Goal: Information Seeking & Learning: Check status

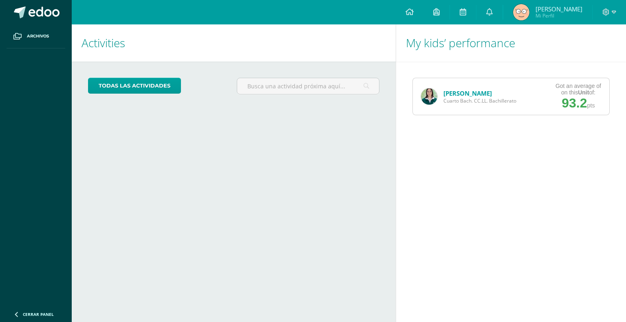
click at [452, 93] on link "[PERSON_NAME]" at bounding box center [467, 93] width 49 height 8
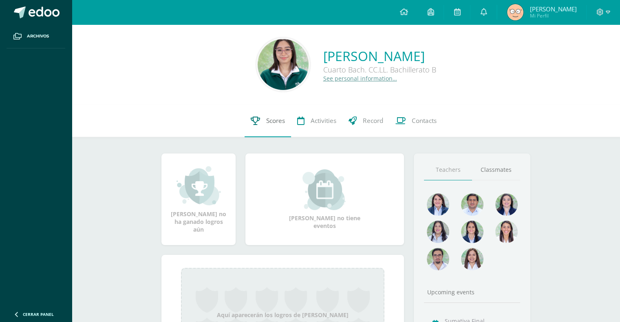
click at [251, 126] on link "Scores" at bounding box center [268, 121] width 46 height 33
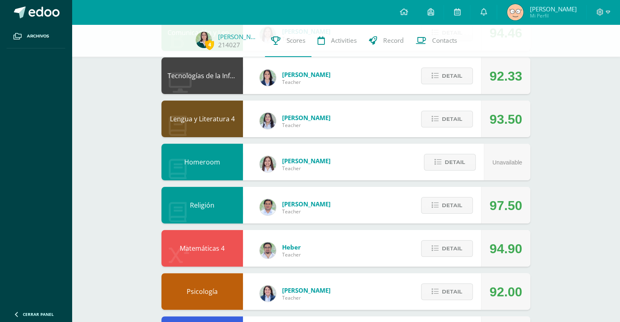
scroll to position [155, 0]
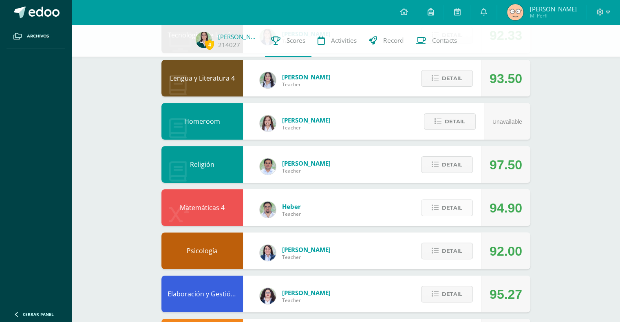
click at [449, 208] on span "Detail" at bounding box center [452, 208] width 20 height 15
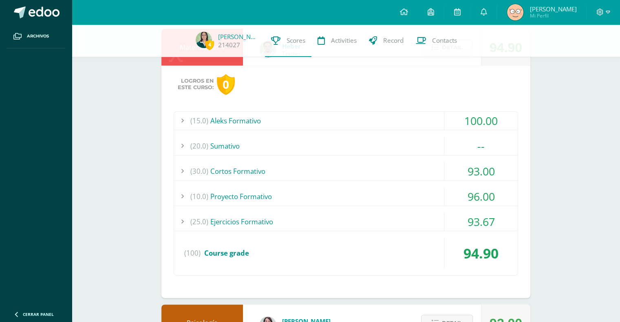
scroll to position [315, 0]
click at [456, 143] on div "--" at bounding box center [480, 147] width 73 height 18
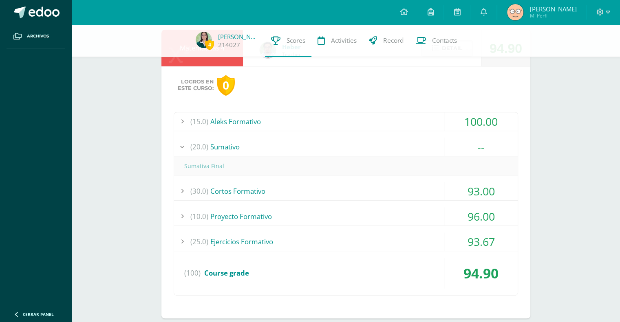
click at [456, 143] on div "--" at bounding box center [480, 147] width 73 height 18
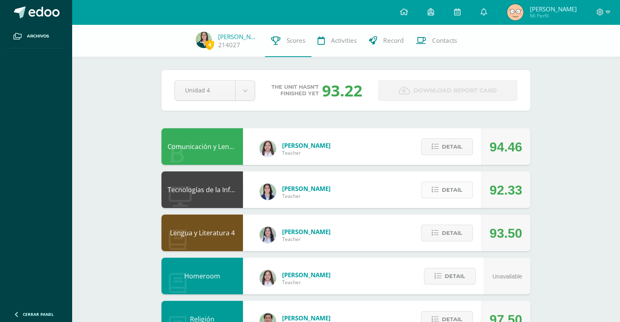
scroll to position [75, 0]
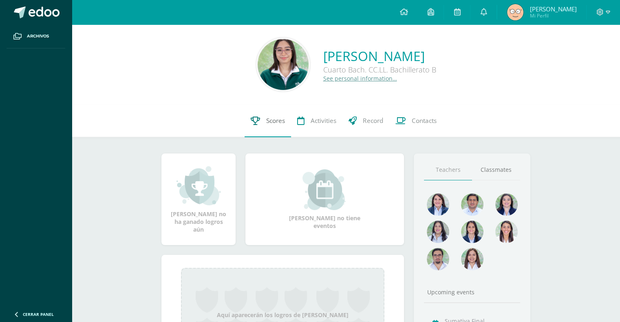
click at [272, 115] on link "Scores" at bounding box center [268, 121] width 46 height 33
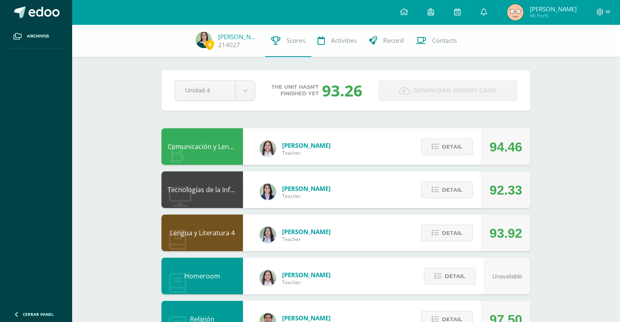
drag, startPoint x: 0, startPoint y: 0, endPoint x: 328, endPoint y: 236, distance: 403.6
click at [328, 236] on div "Wendy Sinay Teacher" at bounding box center [294, 235] width 87 height 37
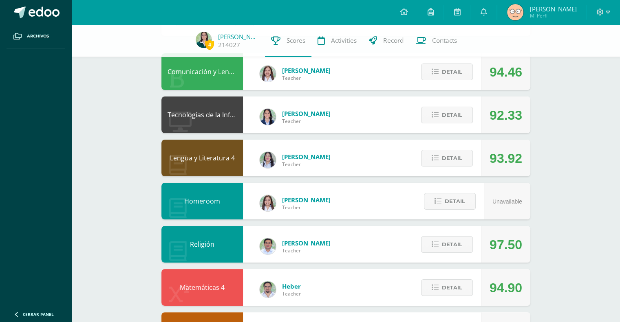
scroll to position [75, 0]
click at [446, 151] on span "Detail" at bounding box center [452, 158] width 20 height 15
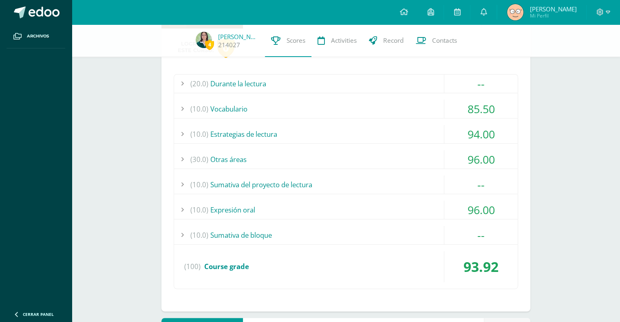
scroll to position [223, 0]
click at [422, 112] on div "(10.0) Vocabulario" at bounding box center [346, 109] width 344 height 18
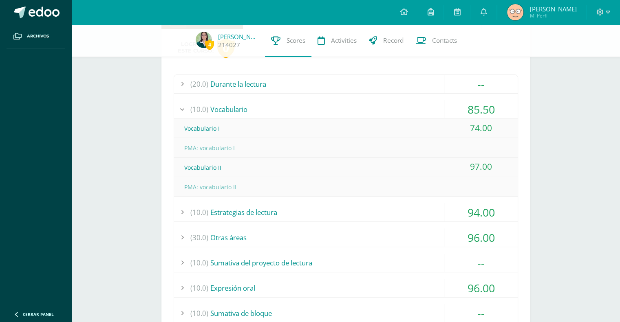
scroll to position [0, 0]
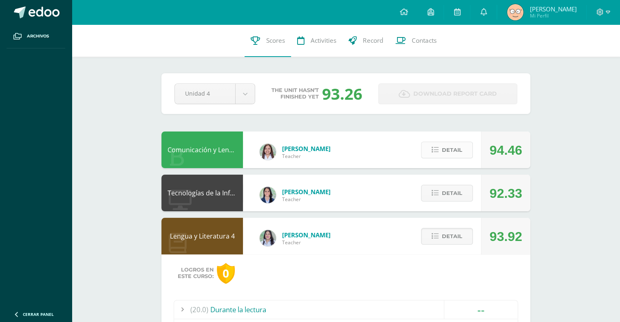
click at [440, 154] on button "Detail" at bounding box center [447, 150] width 52 height 17
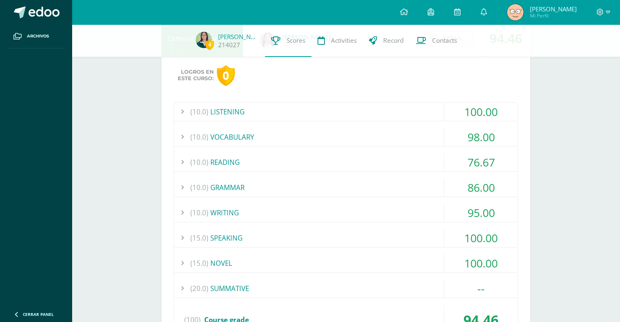
scroll to position [137, 0]
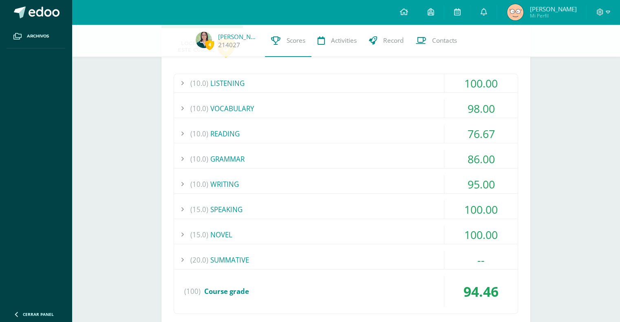
click at [454, 182] on div "95.00" at bounding box center [480, 184] width 73 height 18
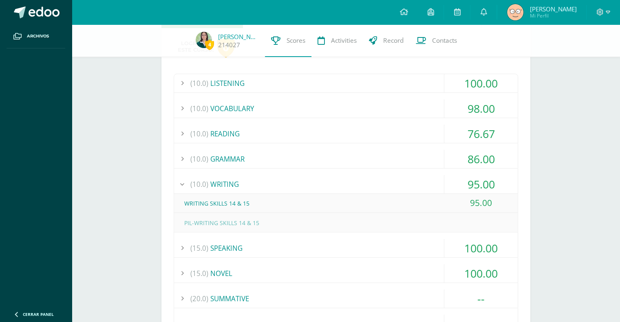
click at [454, 182] on div "95.00" at bounding box center [480, 184] width 73 height 18
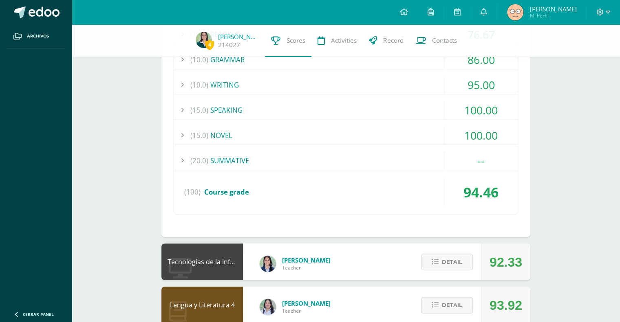
scroll to position [73, 0]
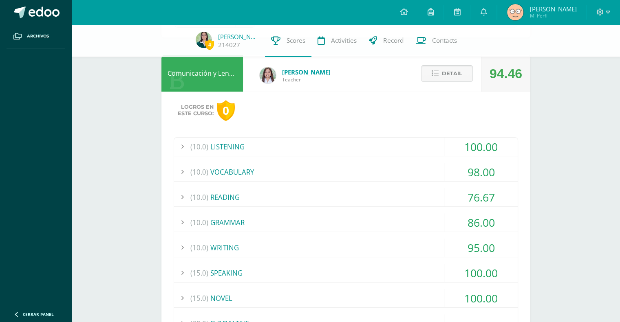
click at [450, 80] on span "Detail" at bounding box center [452, 73] width 20 height 15
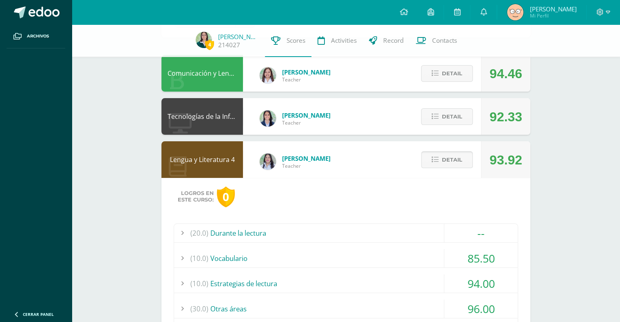
click at [458, 165] on span "Detail" at bounding box center [452, 159] width 20 height 15
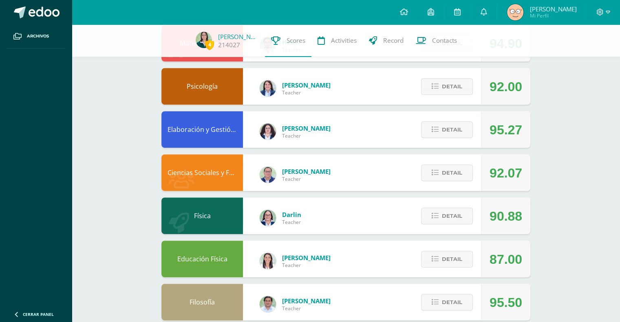
scroll to position [334, 0]
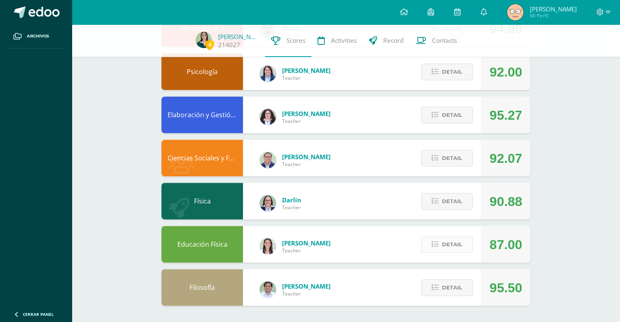
click at [444, 248] on span "Detail" at bounding box center [452, 244] width 20 height 15
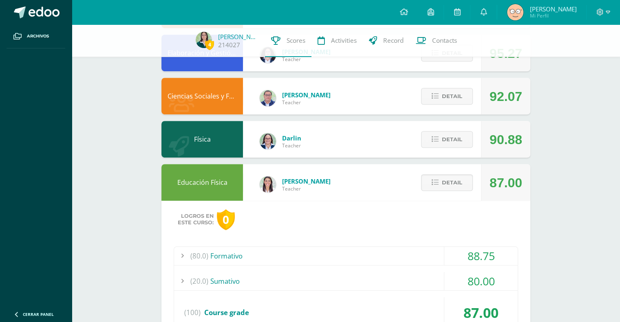
scroll to position [398, 0]
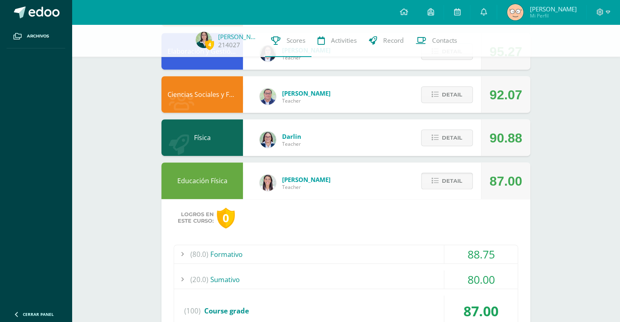
click at [462, 175] on span "Detail" at bounding box center [452, 181] width 20 height 15
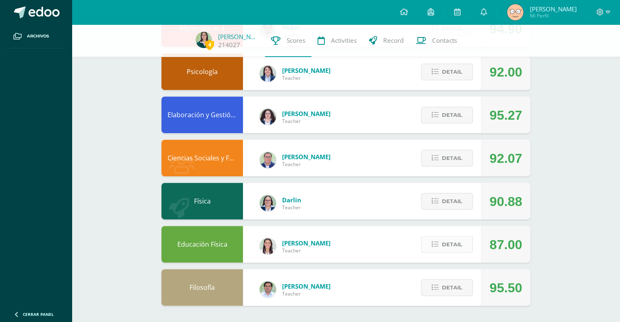
scroll to position [334, 0]
click at [462, 153] on span "Detail" at bounding box center [452, 158] width 20 height 15
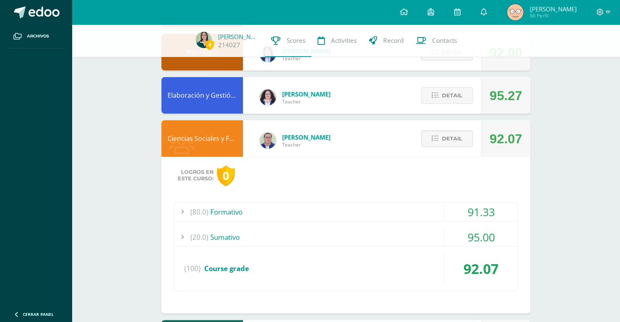
scroll to position [355, 0]
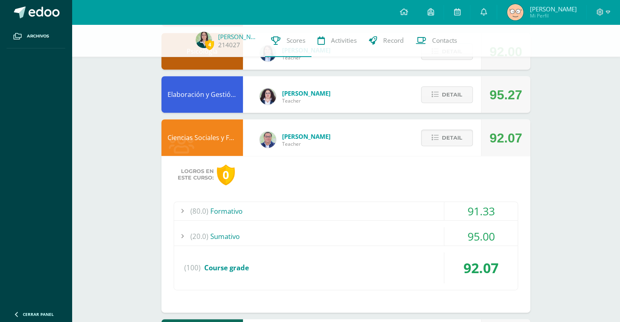
click at [453, 216] on div "91.33" at bounding box center [480, 211] width 73 height 18
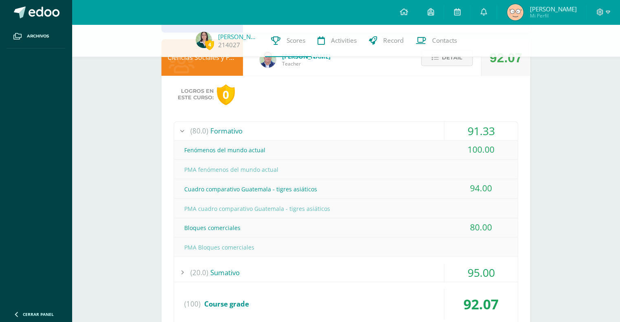
scroll to position [434, 0]
click at [447, 66] on div "Detail" at bounding box center [445, 58] width 72 height 37
click at [445, 64] on span "Detail" at bounding box center [452, 58] width 20 height 15
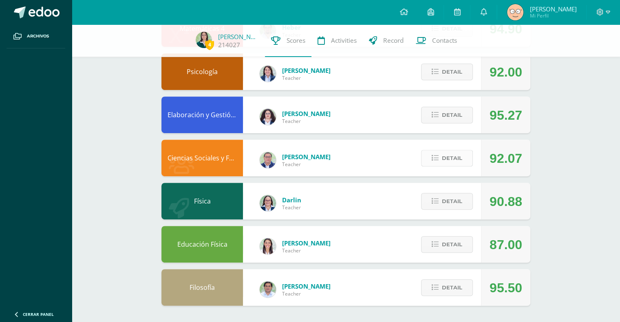
scroll to position [334, 0]
click at [445, 64] on button "Detail" at bounding box center [447, 72] width 52 height 17
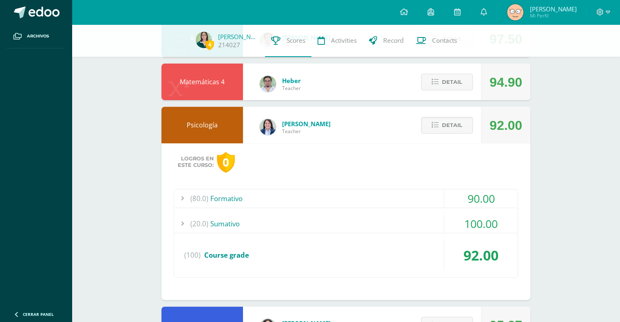
scroll to position [277, 0]
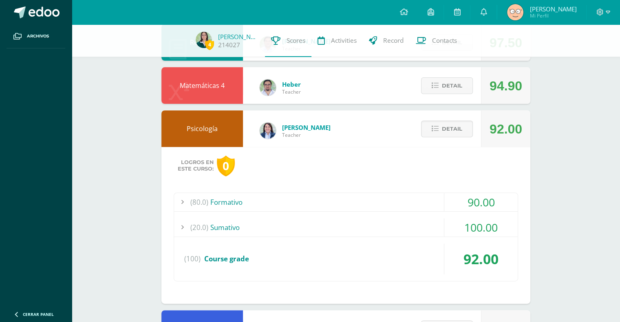
click at [379, 228] on div "(20.0) [GEOGRAPHIC_DATA]" at bounding box center [346, 227] width 344 height 18
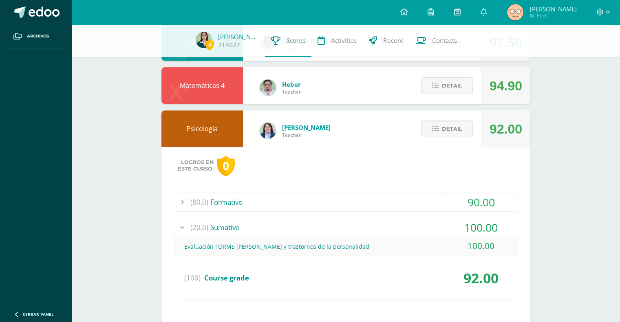
click at [471, 123] on button "Detail" at bounding box center [447, 129] width 52 height 17
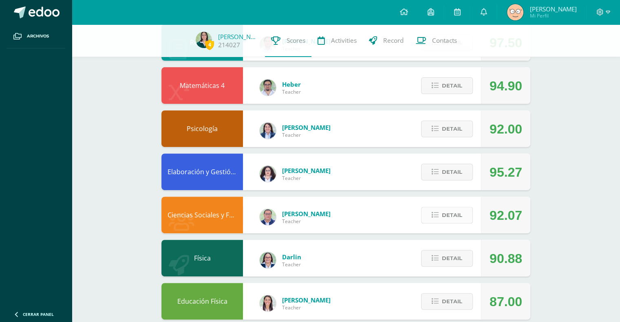
click at [443, 222] on span "Detail" at bounding box center [452, 215] width 20 height 15
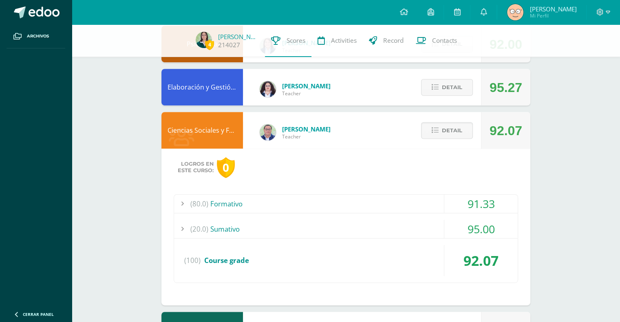
click at [444, 223] on div "95.00" at bounding box center [481, 229] width 74 height 18
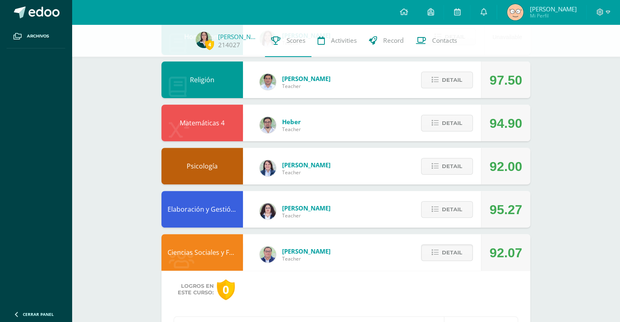
scroll to position [238, 0]
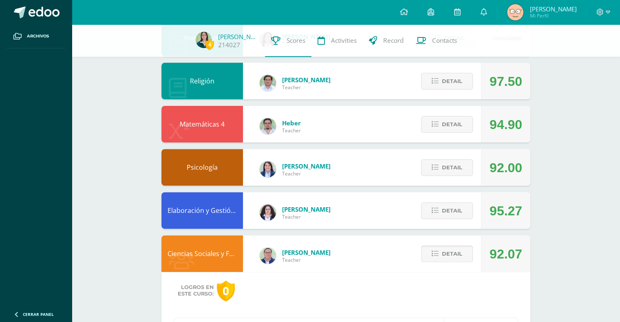
click at [434, 258] on button "Detail" at bounding box center [447, 254] width 52 height 17
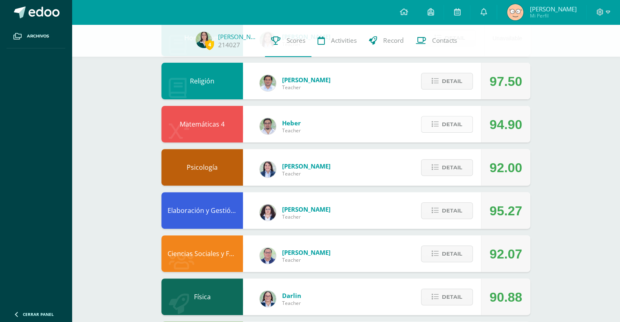
click at [444, 116] on button "Detail" at bounding box center [447, 124] width 52 height 17
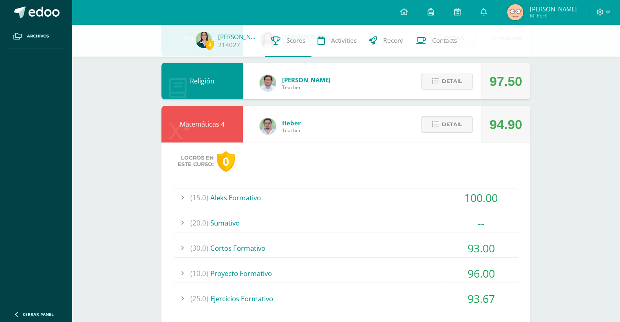
click at [463, 130] on button "Detail" at bounding box center [447, 124] width 52 height 17
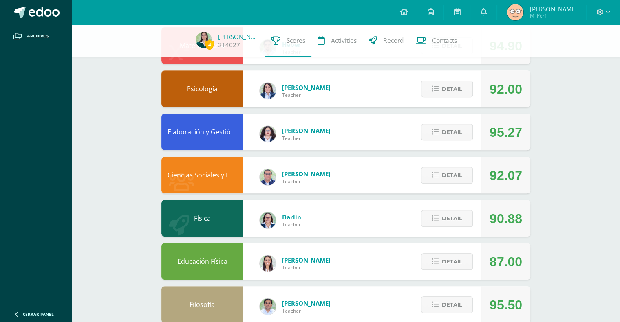
scroll to position [334, 0]
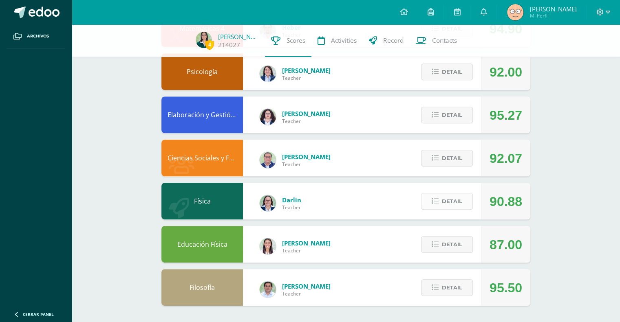
click at [460, 200] on span "Detail" at bounding box center [452, 201] width 20 height 15
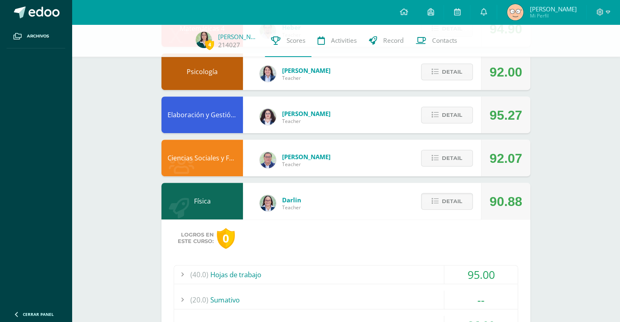
scroll to position [458, 0]
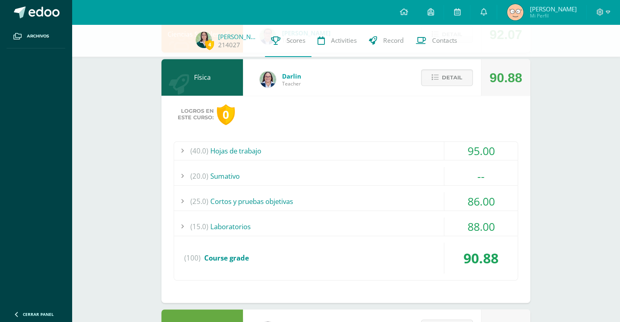
click at [371, 198] on div "(25.0) Cortos y pruebas objetivas" at bounding box center [346, 201] width 344 height 18
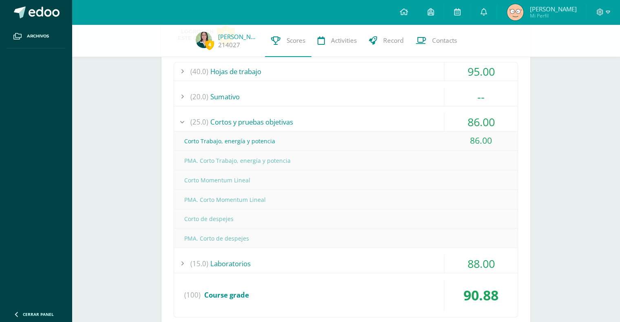
scroll to position [538, 0]
click at [285, 269] on div "(15.0) Laboratorios" at bounding box center [346, 263] width 344 height 18
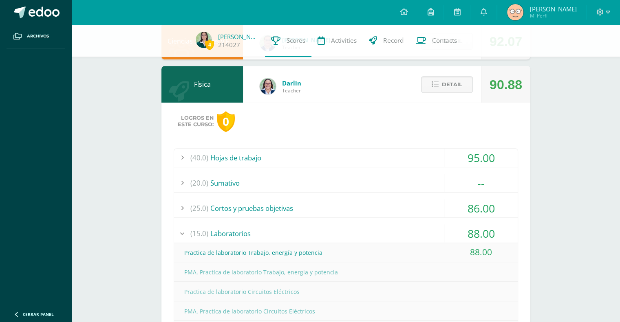
scroll to position [452, 0]
click at [447, 85] on span "Detail" at bounding box center [452, 84] width 20 height 15
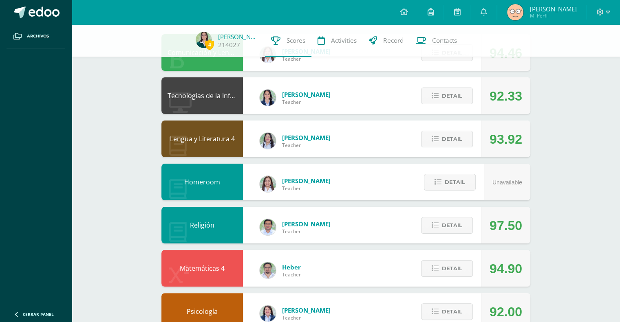
scroll to position [98, 0]
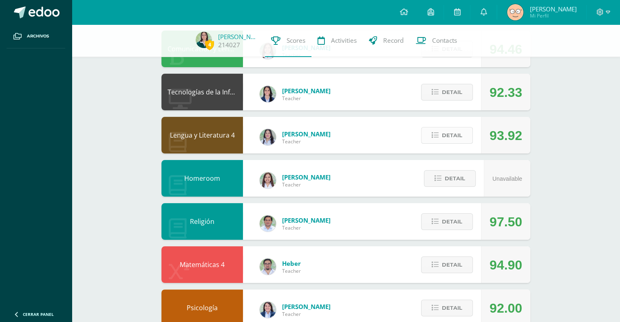
click at [443, 141] on span "Detail" at bounding box center [452, 135] width 20 height 15
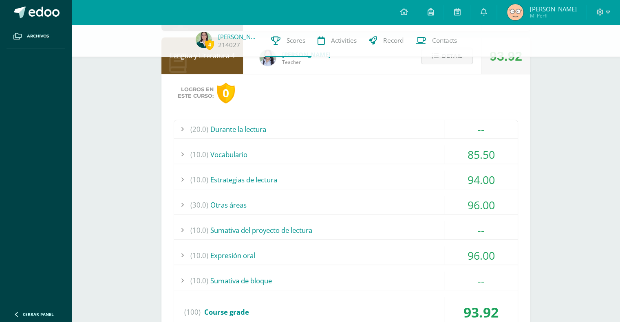
click at [403, 229] on div "(10.0) Sumativa del proyecto de lectura" at bounding box center [346, 230] width 344 height 18
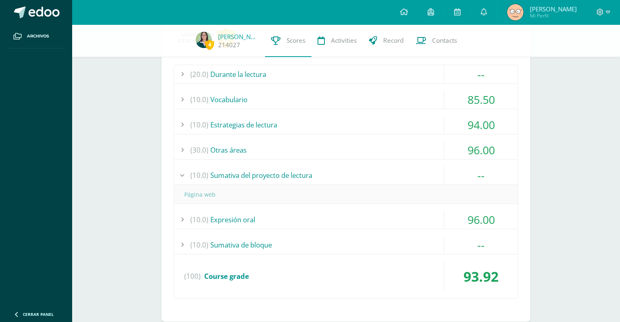
scroll to position [233, 0]
click at [403, 239] on div "(10.0) Sumativa de bloque" at bounding box center [346, 245] width 344 height 18
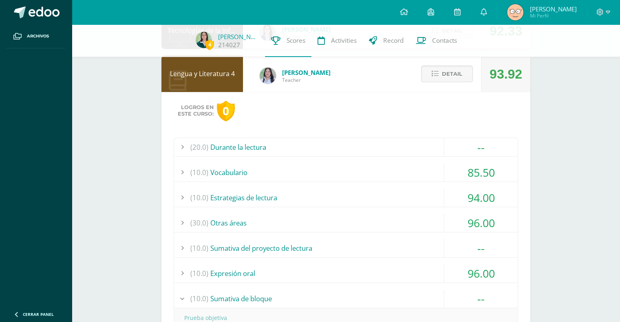
scroll to position [151, 0]
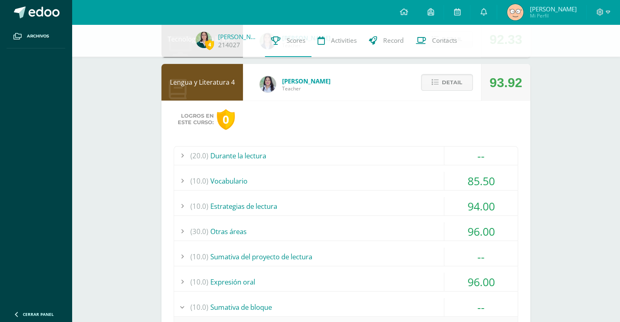
click at [420, 155] on div "(20.0) Durante la lectura" at bounding box center [346, 156] width 344 height 18
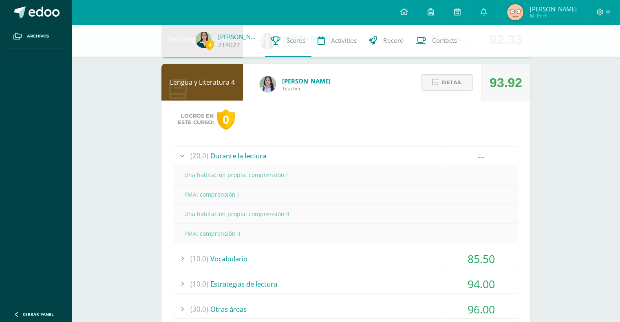
click at [472, 89] on button "Detail" at bounding box center [447, 82] width 52 height 17
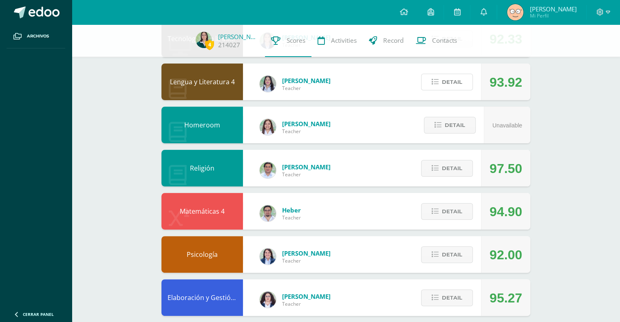
scroll to position [0, 0]
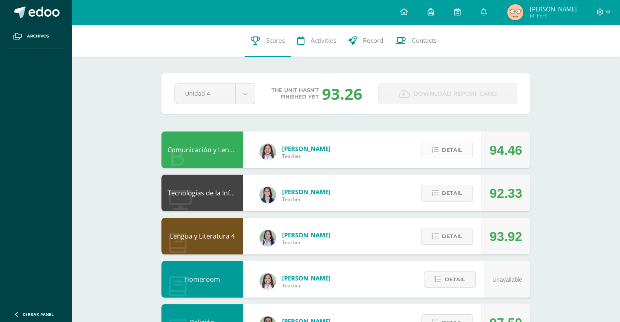
click at [460, 153] on span "Detail" at bounding box center [452, 150] width 20 height 15
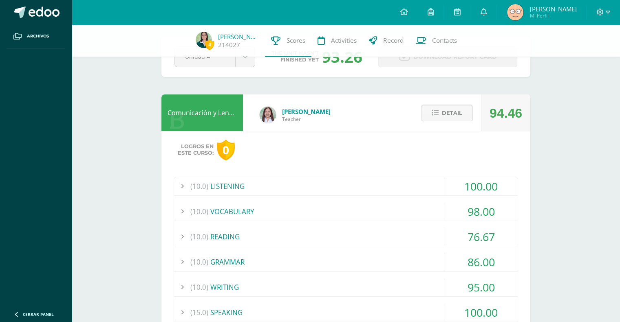
scroll to position [33, 0]
click at [470, 289] on div "95.00" at bounding box center [480, 288] width 73 height 18
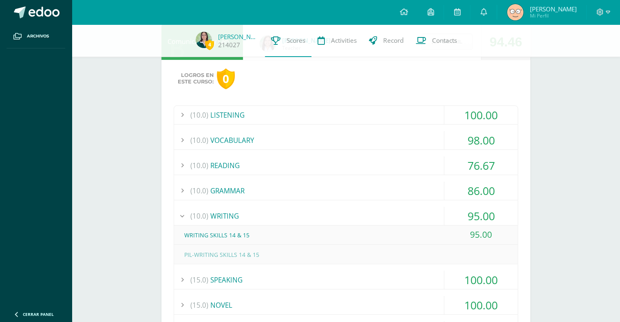
scroll to position [108, 0]
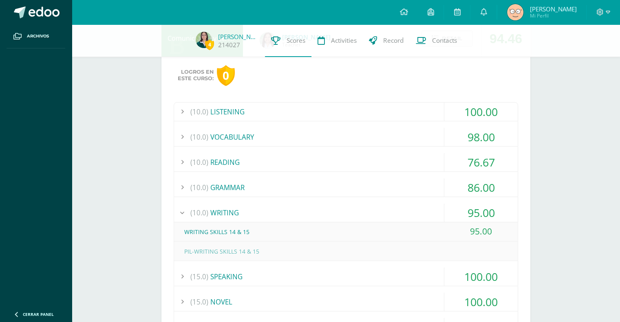
click at [496, 156] on div "76.67" at bounding box center [480, 162] width 73 height 18
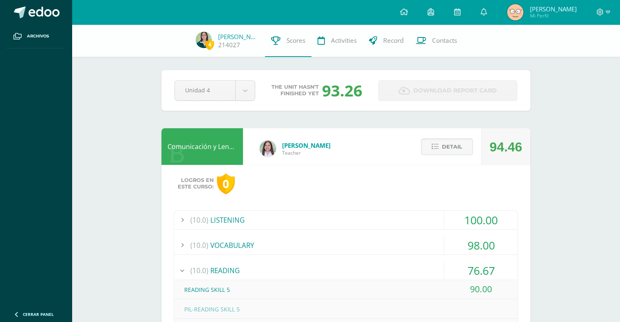
scroll to position [37, 0]
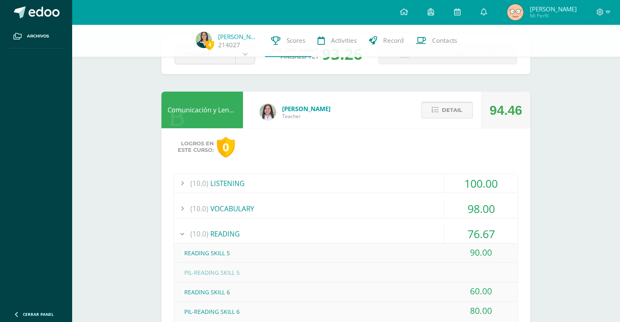
click at [463, 109] on button "Detail" at bounding box center [447, 110] width 52 height 17
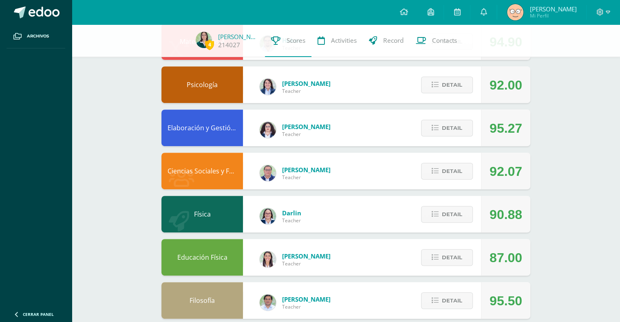
scroll to position [334, 0]
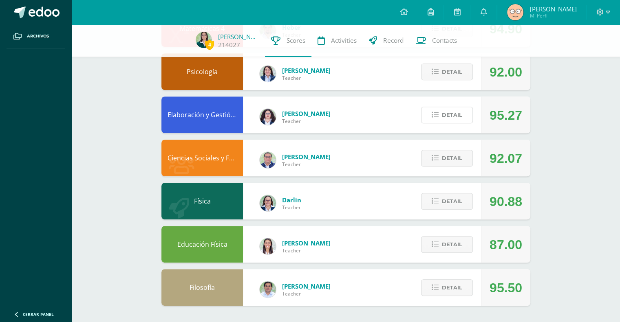
click at [463, 109] on button "Detail" at bounding box center [447, 115] width 52 height 17
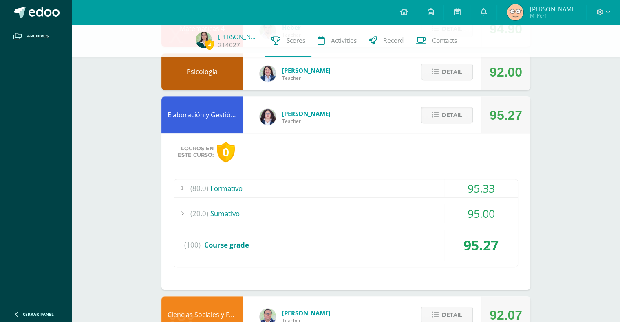
click at [444, 187] on div "95.33" at bounding box center [480, 188] width 73 height 18
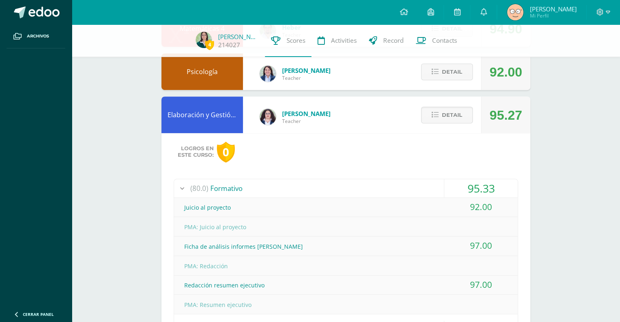
click at [444, 187] on div "95.33" at bounding box center [480, 188] width 73 height 18
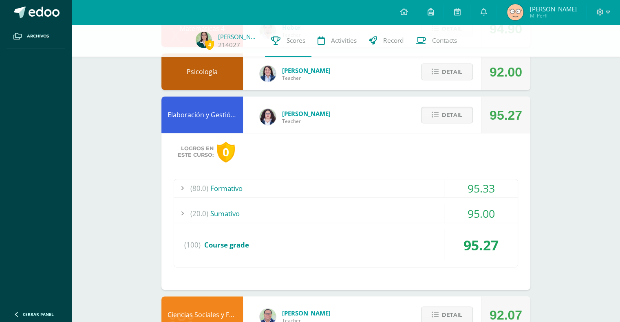
scroll to position [491, 0]
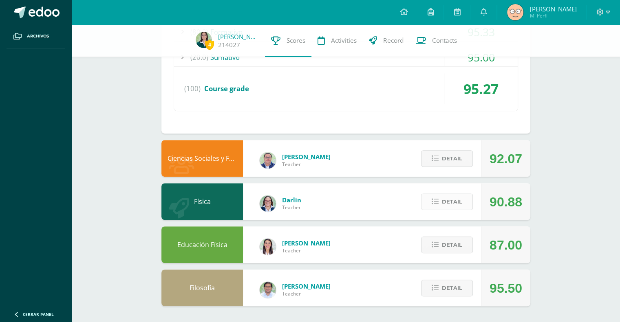
click at [443, 202] on span "Detail" at bounding box center [452, 201] width 20 height 15
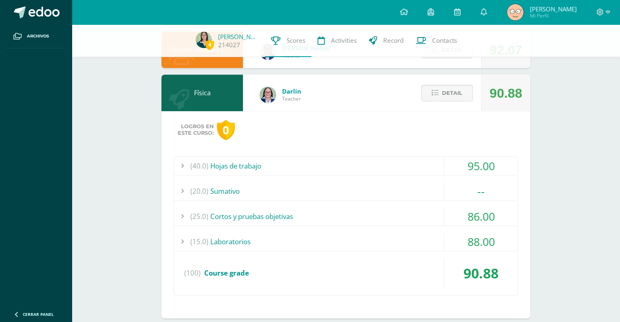
scroll to position [602, 0]
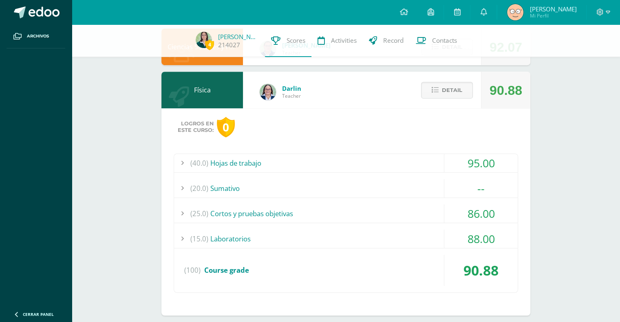
click at [417, 220] on div "(25.0) Cortos y pruebas objetivas" at bounding box center [346, 214] width 344 height 18
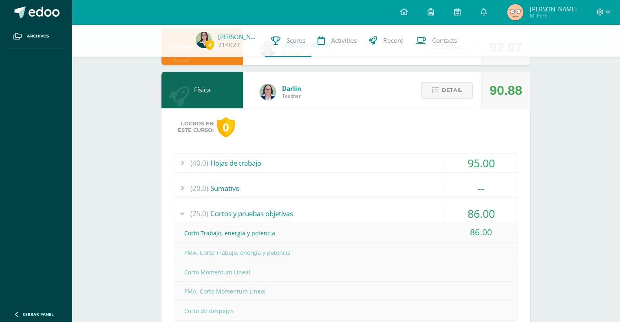
click at [417, 220] on div "(25.0) Cortos y pruebas objetivas" at bounding box center [346, 214] width 344 height 18
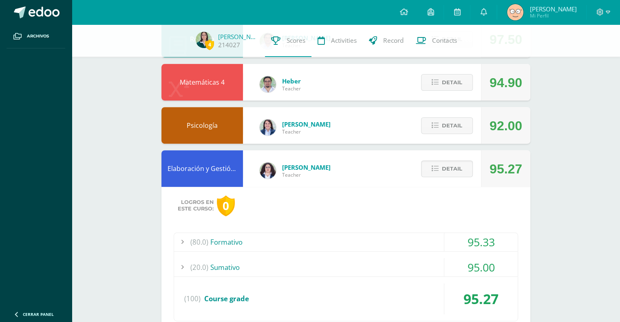
scroll to position [260, 0]
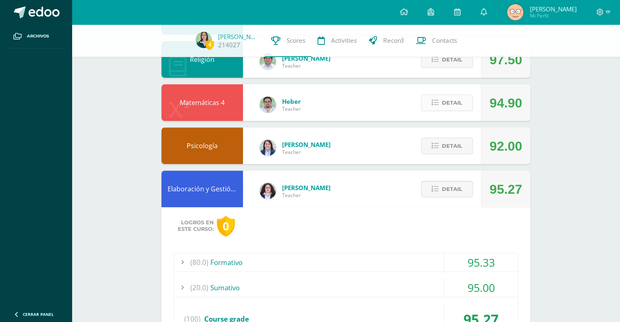
click at [446, 109] on span "Detail" at bounding box center [452, 102] width 20 height 15
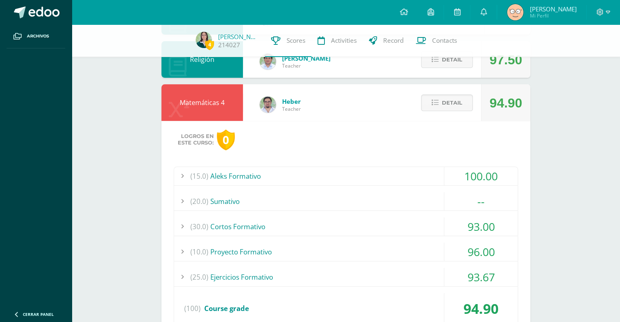
click at [454, 199] on div "--" at bounding box center [480, 201] width 73 height 18
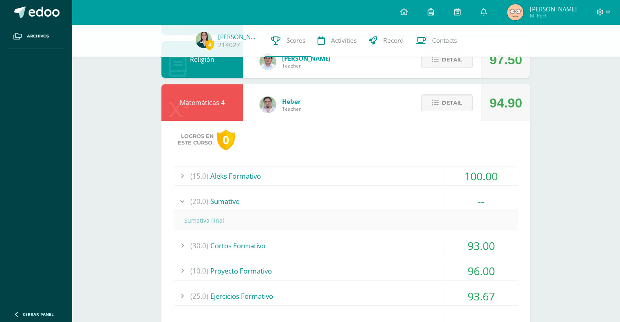
click at [406, 202] on div "(20.0) [GEOGRAPHIC_DATA]" at bounding box center [346, 201] width 344 height 18
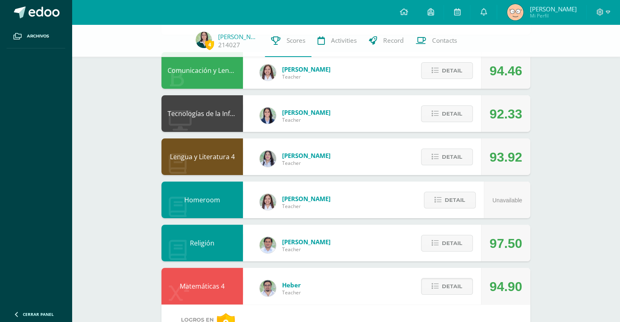
scroll to position [0, 0]
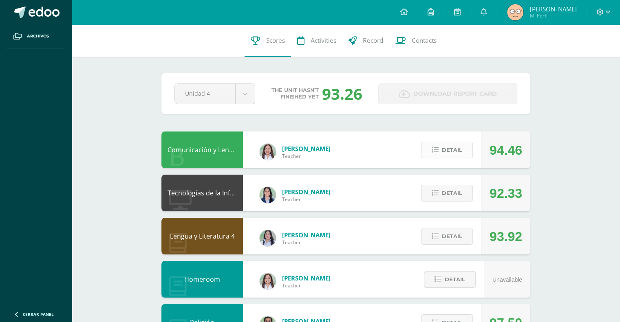
click at [456, 153] on span "Detail" at bounding box center [452, 150] width 20 height 15
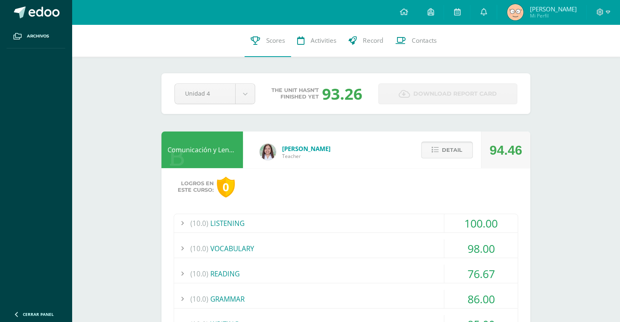
click at [456, 153] on span "Detail" at bounding box center [452, 150] width 20 height 15
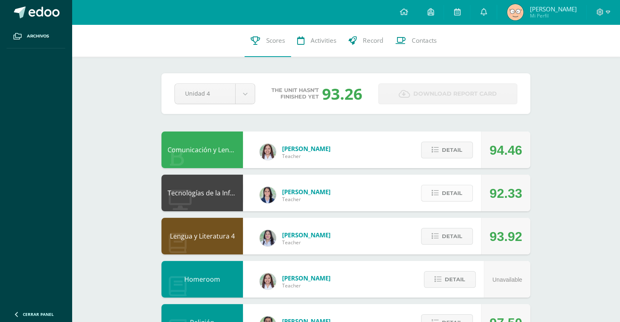
click at [453, 192] on span "Detail" at bounding box center [452, 193] width 20 height 15
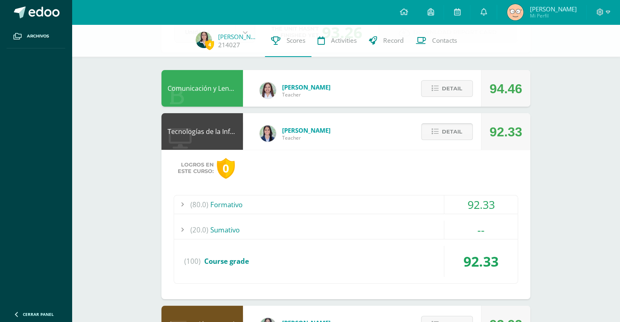
scroll to position [59, 0]
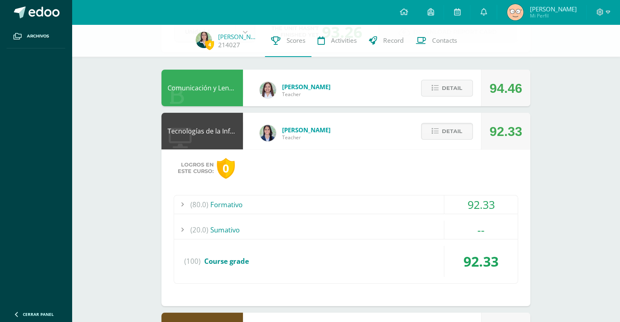
click at [425, 205] on div "(80.0) Formativo" at bounding box center [346, 205] width 344 height 18
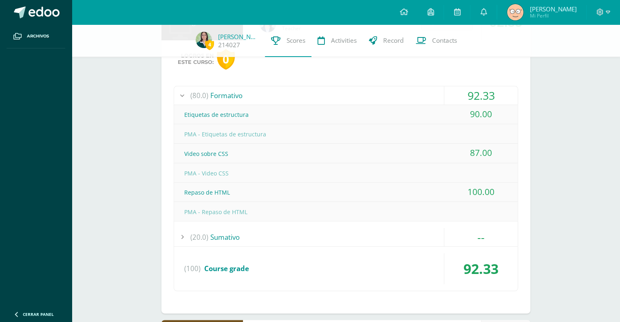
scroll to position [197, 0]
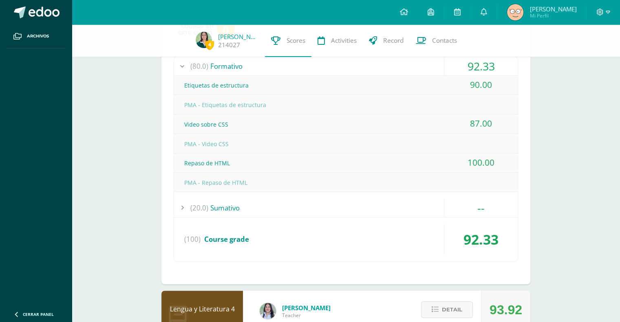
click at [468, 202] on div "--" at bounding box center [480, 208] width 73 height 18
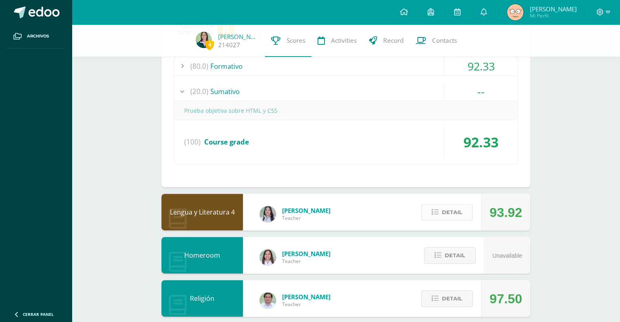
click at [466, 216] on button "Detail" at bounding box center [447, 212] width 52 height 17
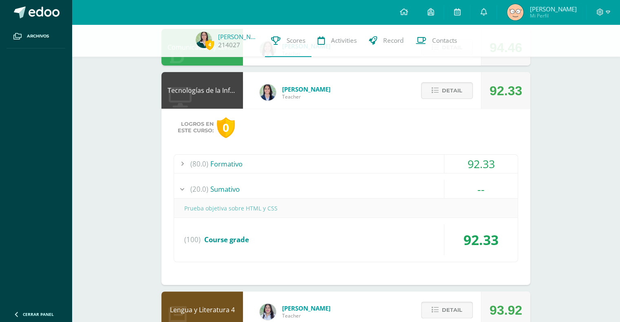
scroll to position [99, 0]
drag, startPoint x: 450, startPoint y: 86, endPoint x: 443, endPoint y: 204, distance: 118.4
click at [443, 204] on div "Tecnologías de la Información y la Comunicación 4 Alejandra Rimola Teacher 92.3…" at bounding box center [345, 178] width 369 height 213
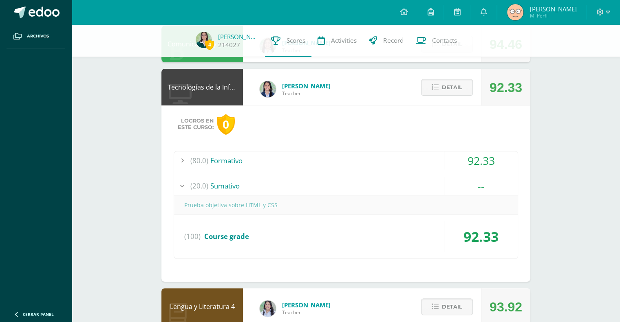
scroll to position [103, 0]
click at [448, 83] on span "Detail" at bounding box center [452, 87] width 20 height 15
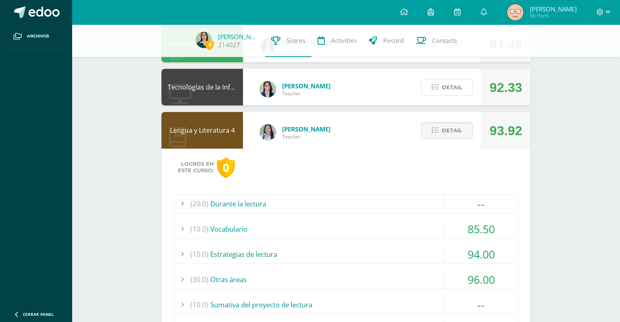
scroll to position [195, 0]
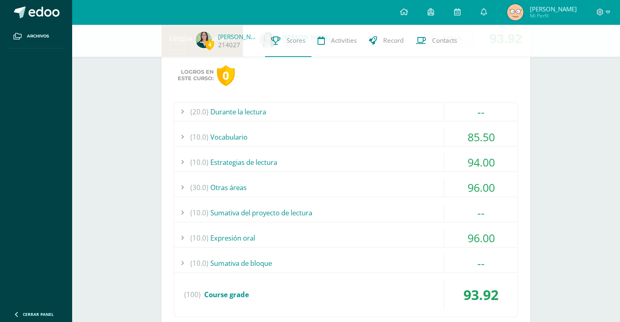
click at [365, 258] on div "(10.0) Sumativa de bloque" at bounding box center [346, 263] width 344 height 18
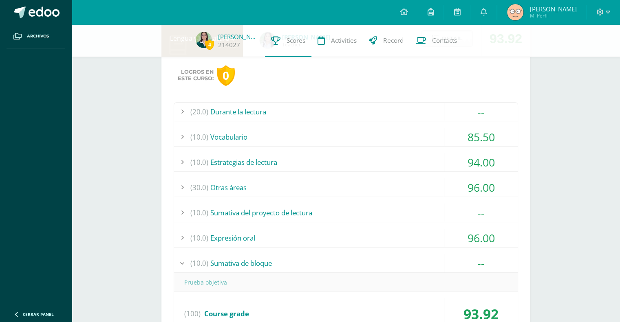
click at [366, 208] on div "(10.0) Sumativa del proyecto de lectura" at bounding box center [346, 213] width 344 height 18
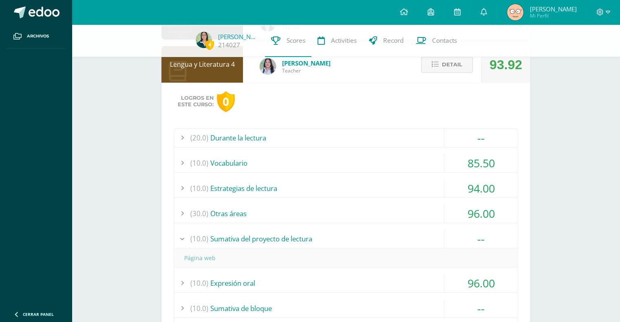
scroll to position [168, 0]
click at [365, 161] on div "(10.0) Vocabulario" at bounding box center [346, 164] width 344 height 18
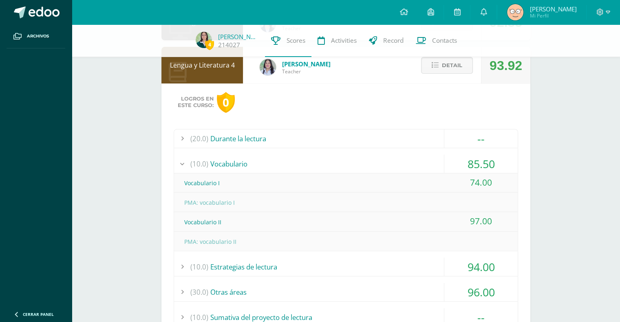
scroll to position [0, 0]
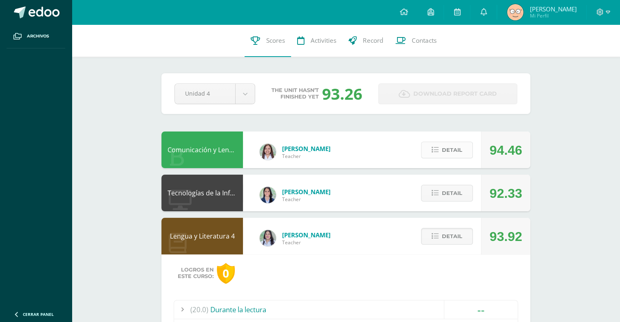
drag, startPoint x: 440, startPoint y: 161, endPoint x: 436, endPoint y: 150, distance: 11.4
click at [436, 150] on div "Detail" at bounding box center [445, 150] width 72 height 37
click at [436, 150] on icon at bounding box center [435, 150] width 7 height 7
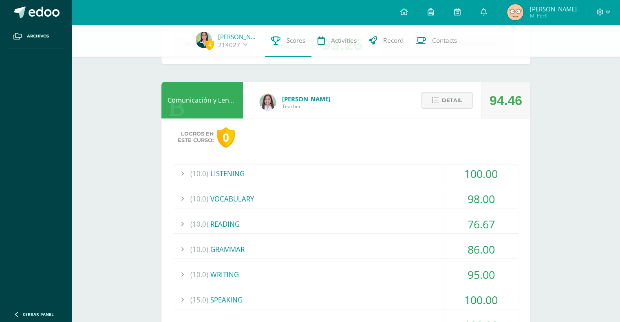
scroll to position [47, 0]
click at [376, 302] on div "(15.0) SPEAKING" at bounding box center [346, 300] width 344 height 18
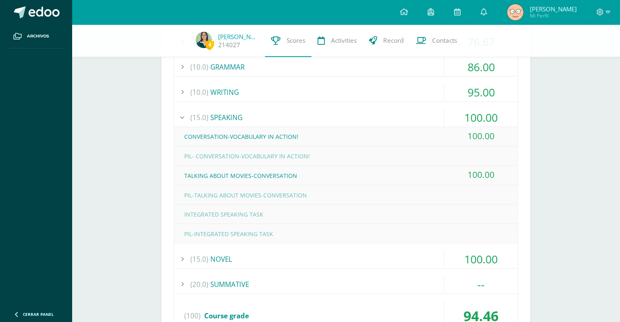
scroll to position [229, 0]
click at [461, 114] on div "100.00" at bounding box center [480, 117] width 73 height 18
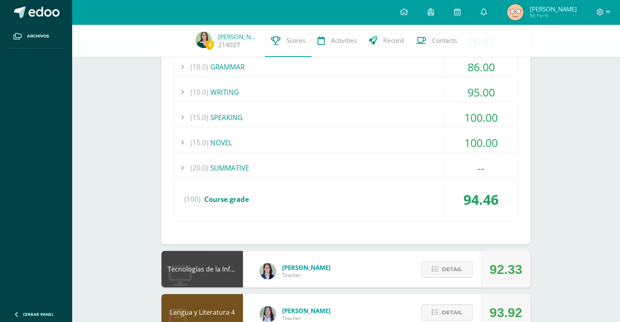
scroll to position [0, 0]
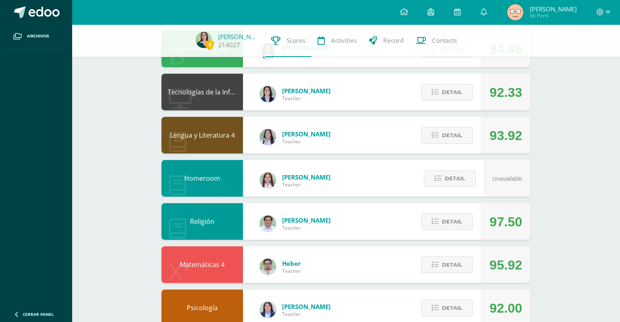
scroll to position [107, 0]
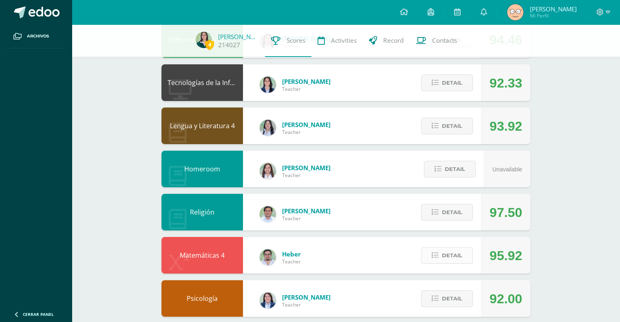
click at [443, 250] on span "Detail" at bounding box center [452, 255] width 20 height 15
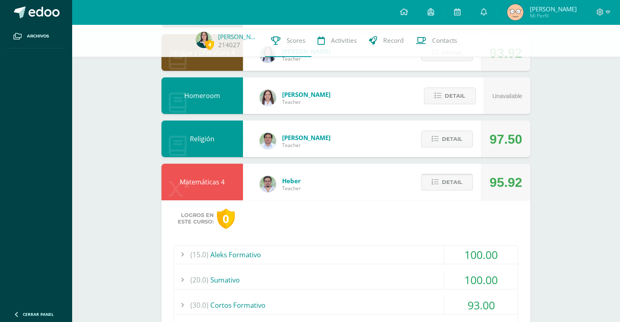
scroll to position [180, 0]
click at [455, 178] on span "Detail" at bounding box center [452, 182] width 20 height 15
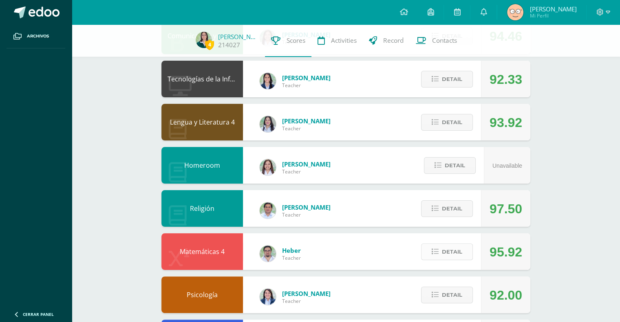
scroll to position [161, 0]
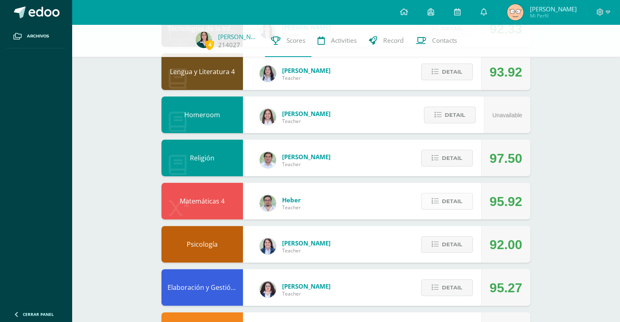
click at [450, 198] on span "Detail" at bounding box center [452, 201] width 20 height 15
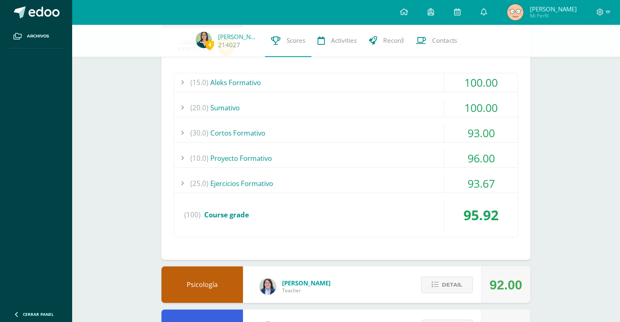
scroll to position [355, 0]
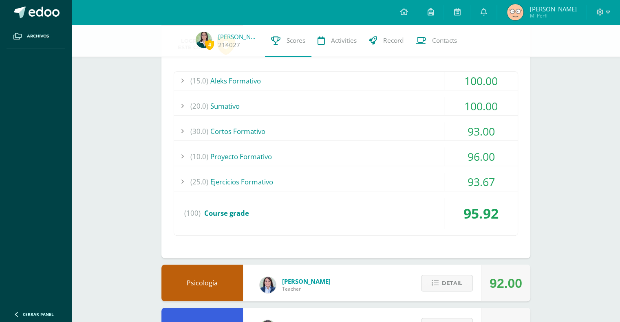
click at [458, 107] on div "100.00" at bounding box center [480, 106] width 73 height 18
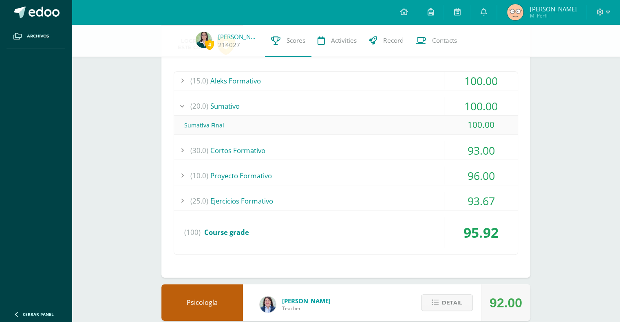
click at [458, 107] on div "100.00" at bounding box center [480, 106] width 73 height 18
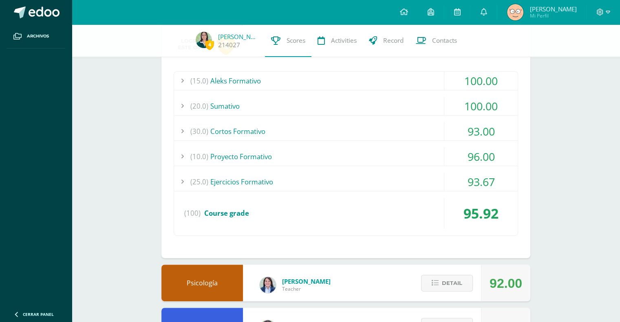
click at [412, 173] on div "(25.0) Ejercicios Formativo" at bounding box center [346, 182] width 344 height 18
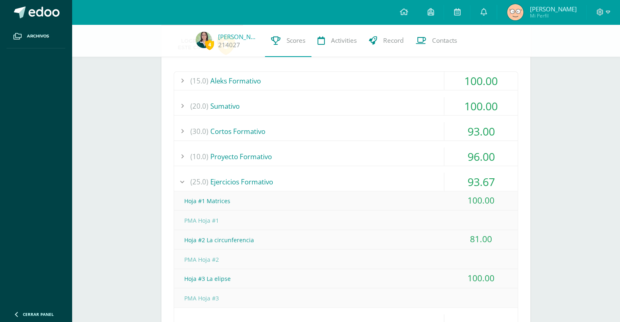
click at [408, 154] on div "(10.0) Proyecto Formativo" at bounding box center [346, 157] width 344 height 18
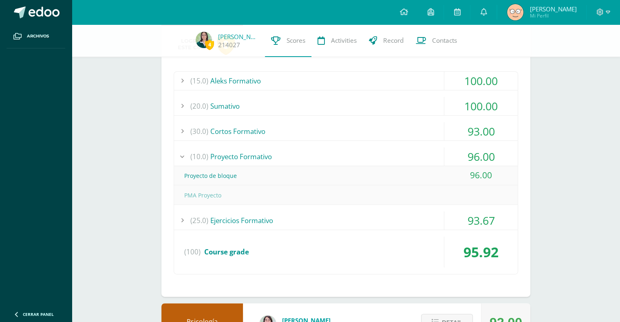
click at [408, 154] on div "(10.0) Proyecto Formativo" at bounding box center [346, 157] width 344 height 18
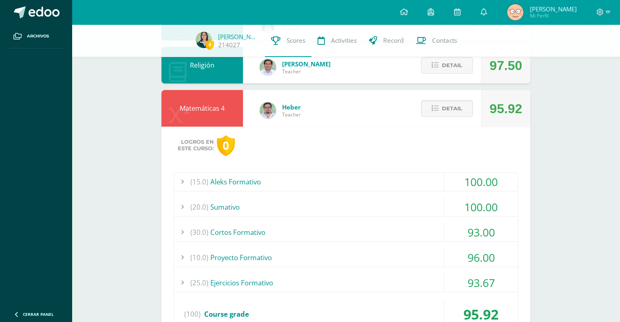
scroll to position [256, 0]
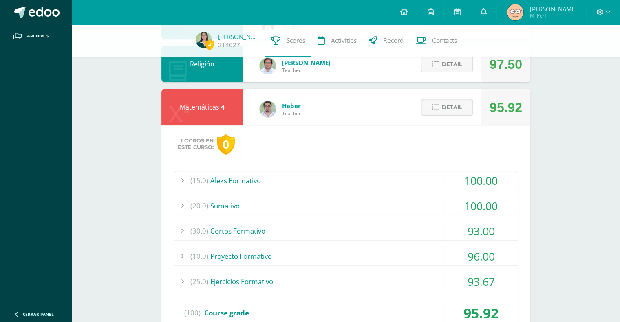
click at [436, 109] on icon at bounding box center [435, 107] width 7 height 7
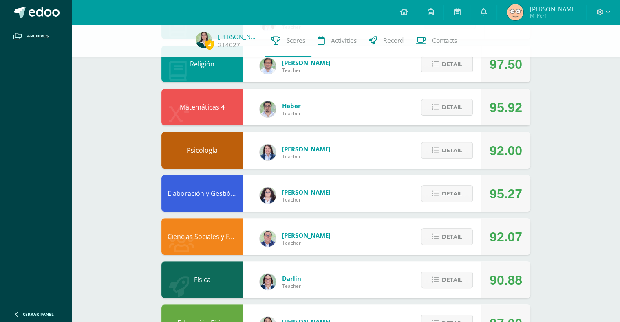
click at [597, 176] on div "4 [PERSON_NAME] 214027 Scores Activities Record Contacts Pendiente Unidad 4 Uni…" at bounding box center [346, 85] width 548 height 632
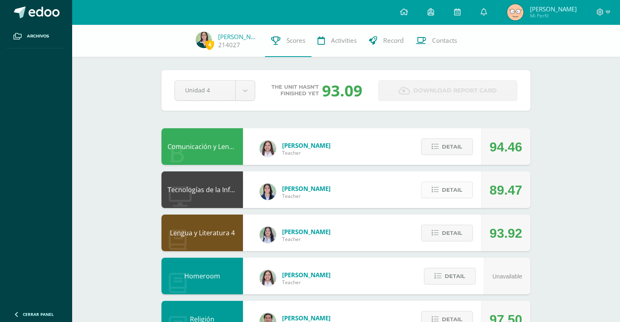
click at [445, 188] on span "Detail" at bounding box center [452, 190] width 20 height 15
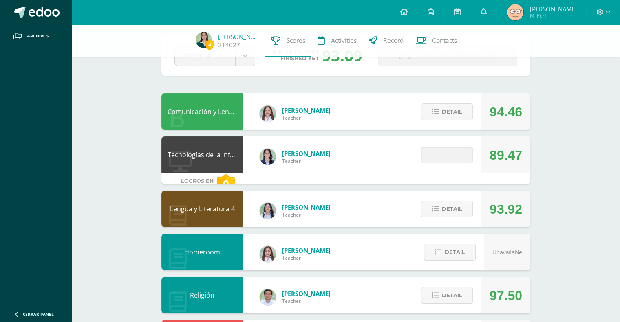
scroll to position [57, 0]
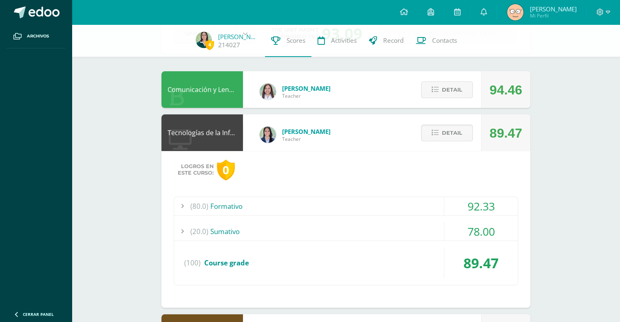
click at [435, 228] on div "(20.0) [GEOGRAPHIC_DATA]" at bounding box center [346, 232] width 344 height 18
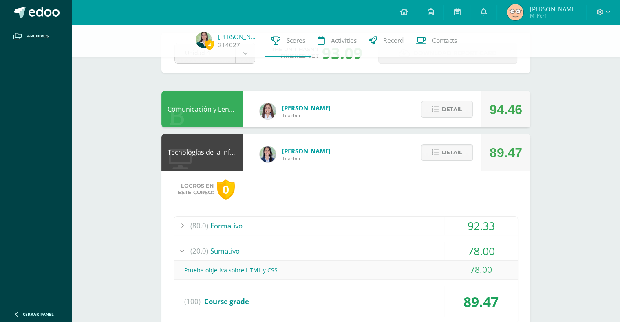
scroll to position [38, 0]
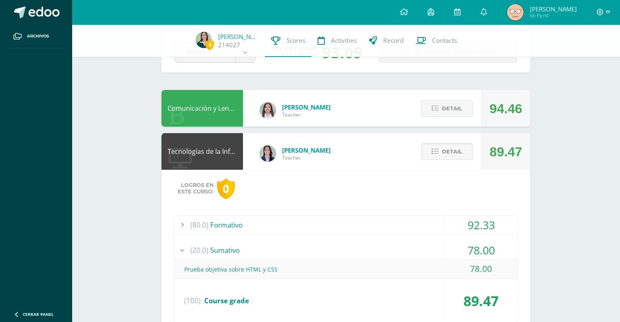
click at [457, 150] on span "Detail" at bounding box center [452, 151] width 20 height 15
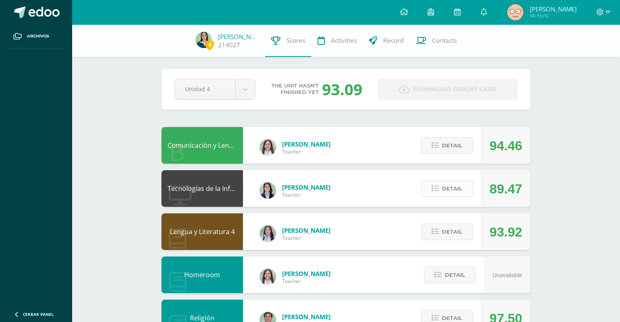
scroll to position [0, 0]
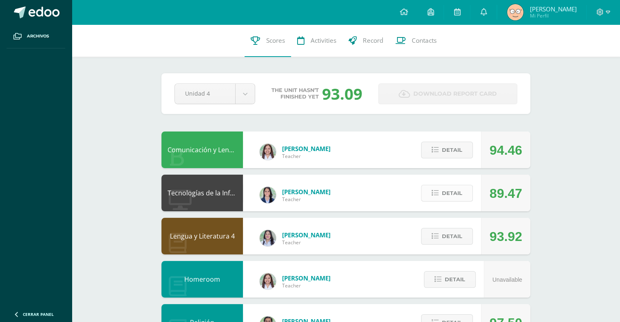
click at [447, 192] on span "Detail" at bounding box center [452, 193] width 20 height 15
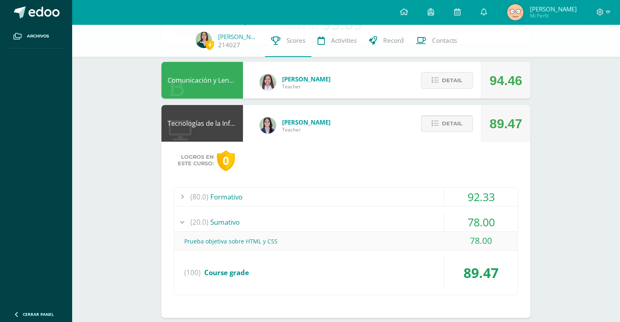
scroll to position [73, 0]
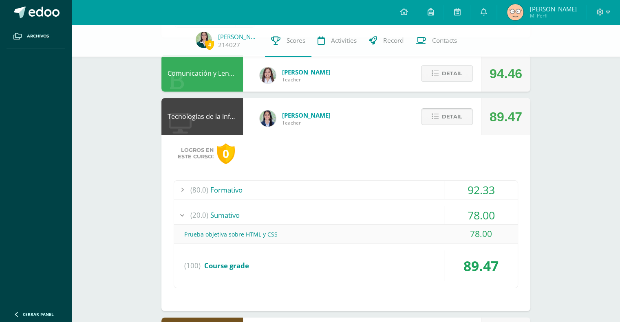
click at [459, 118] on span "Detail" at bounding box center [452, 116] width 20 height 15
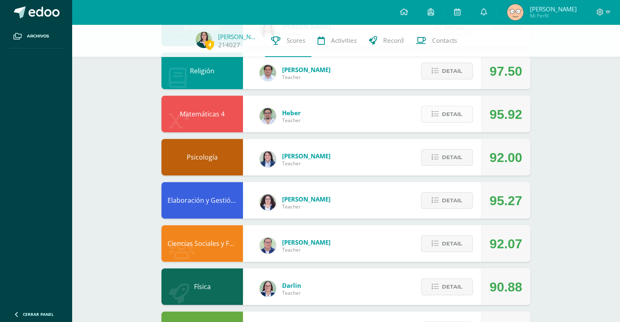
scroll to position [249, 0]
click at [454, 122] on div "Detail" at bounding box center [445, 113] width 72 height 37
click at [443, 117] on span "Detail" at bounding box center [452, 113] width 20 height 15
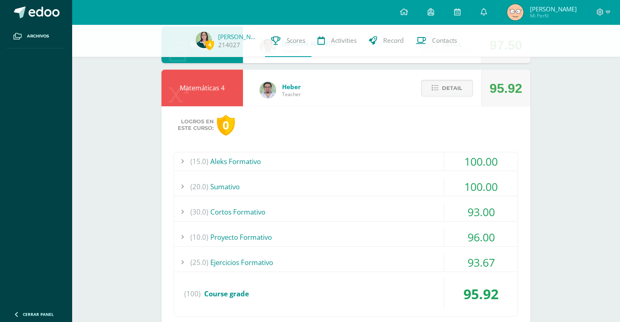
scroll to position [275, 0]
click at [322, 206] on div "(30.0) Cortos Formativo" at bounding box center [346, 212] width 344 height 18
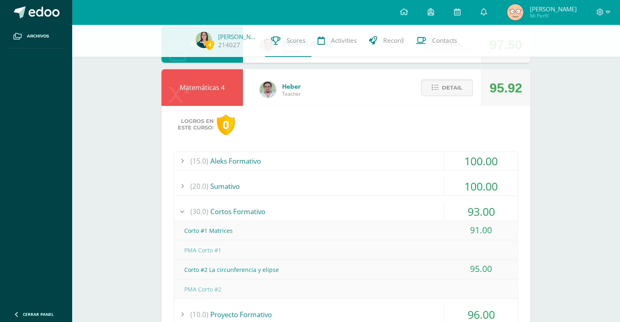
click at [322, 206] on div "(30.0) Cortos Formativo" at bounding box center [346, 212] width 344 height 18
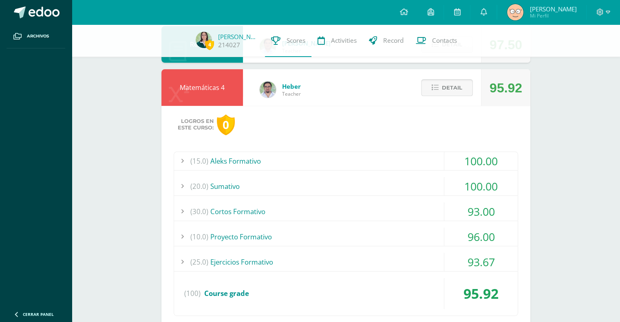
click at [433, 86] on icon at bounding box center [435, 87] width 7 height 7
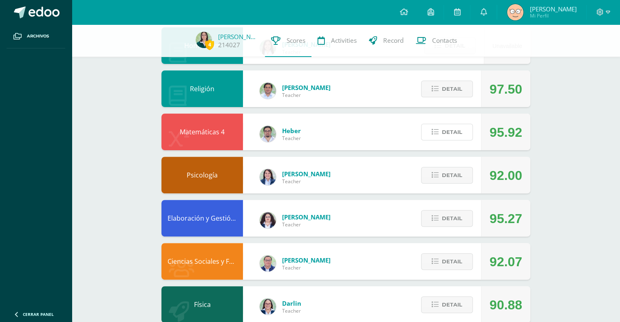
scroll to position [229, 0]
